Goal: Task Accomplishment & Management: Manage account settings

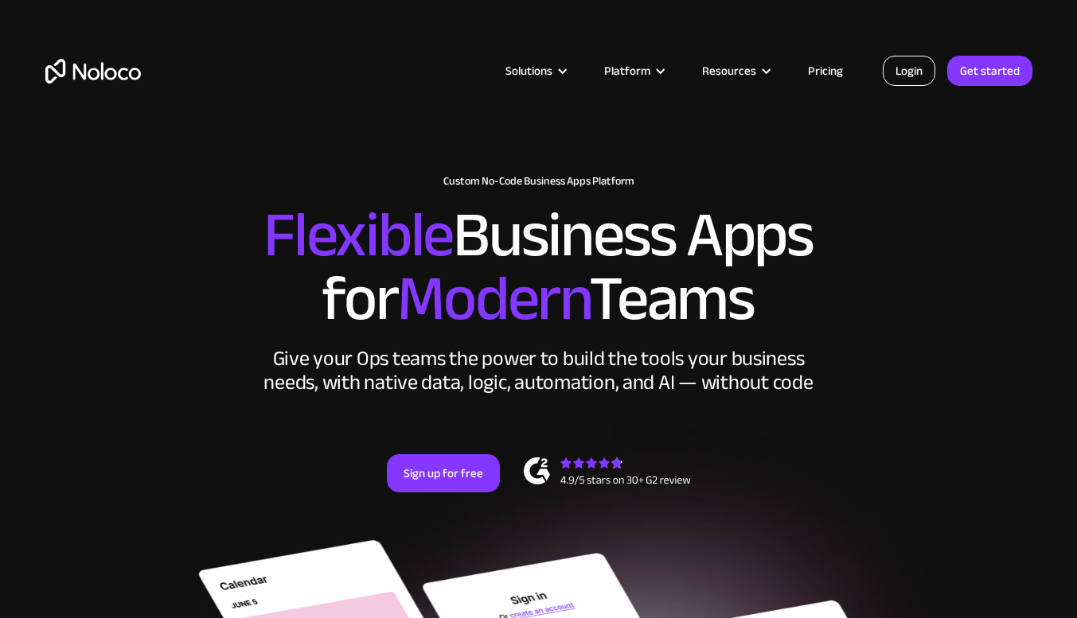
click at [924, 65] on link "Login" at bounding box center [909, 71] width 53 height 30
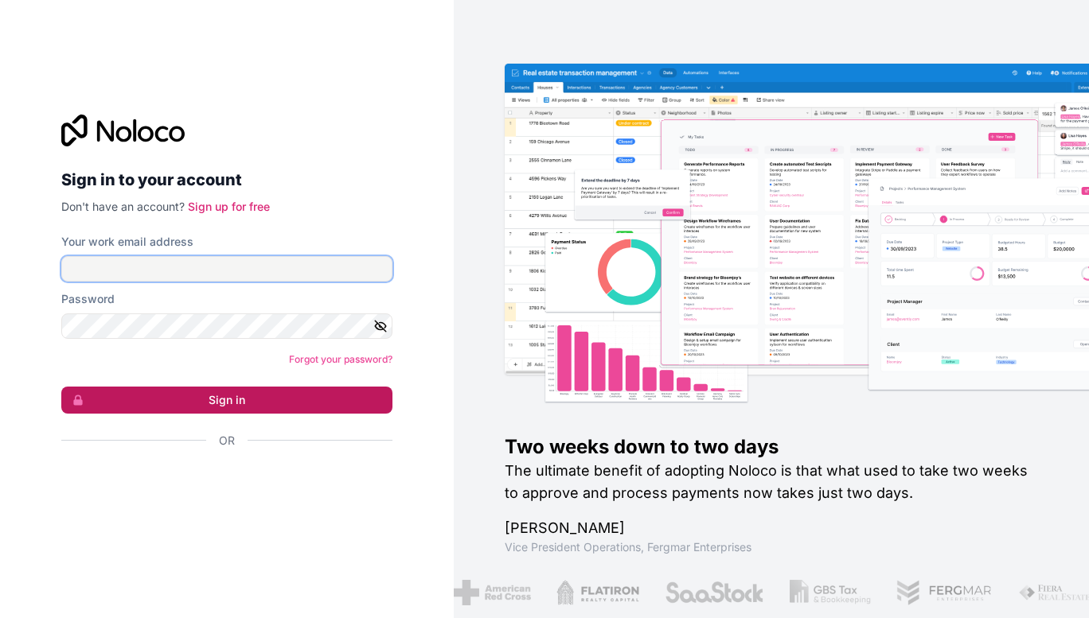
type input "[PERSON_NAME][EMAIL_ADDRESS][DOMAIN_NAME]"
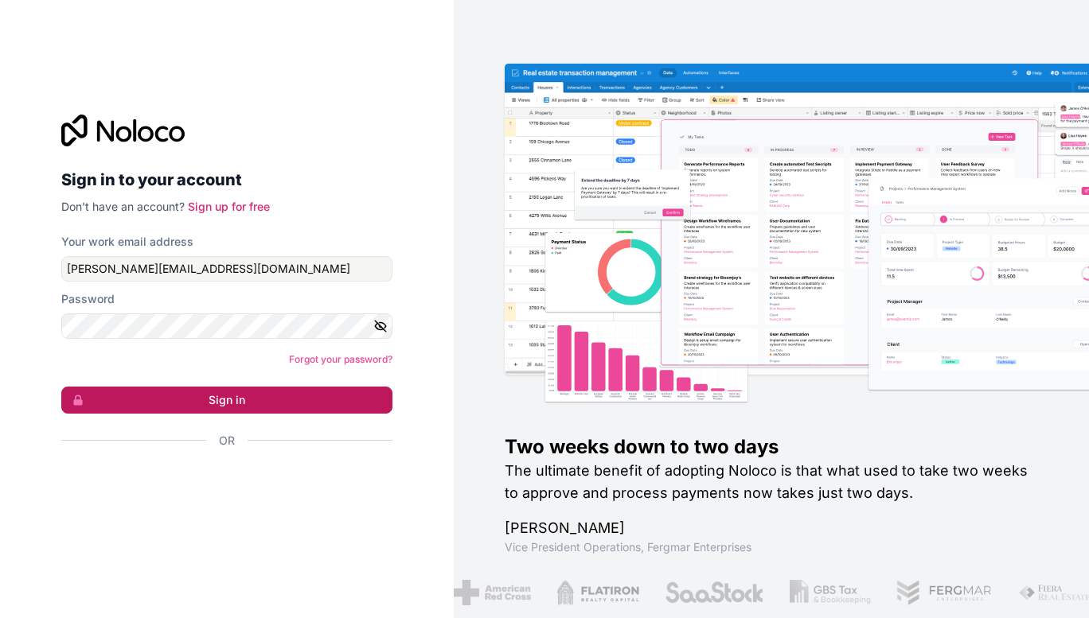
click at [229, 400] on button "Sign in" at bounding box center [226, 400] width 331 height 27
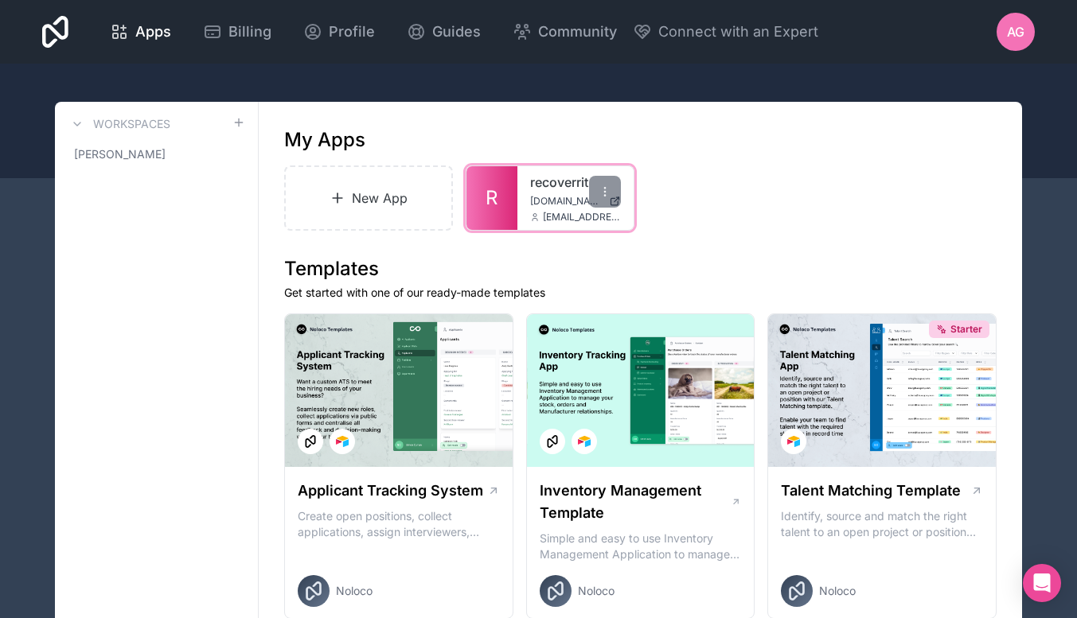
click at [507, 193] on link "R" at bounding box center [491, 198] width 51 height 64
